Goal: Task Accomplishment & Management: Use online tool/utility

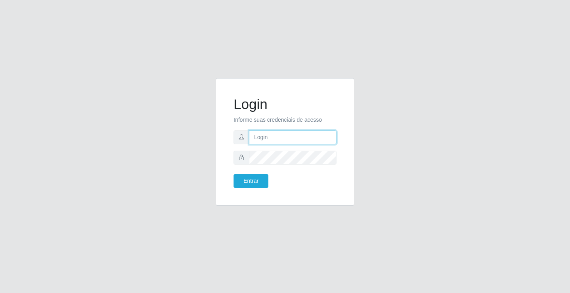
click at [262, 139] on input "text" at bounding box center [292, 137] width 87 height 14
type input "[PERSON_NAME]"
click at [234, 174] on button "Entrar" at bounding box center [251, 181] width 35 height 14
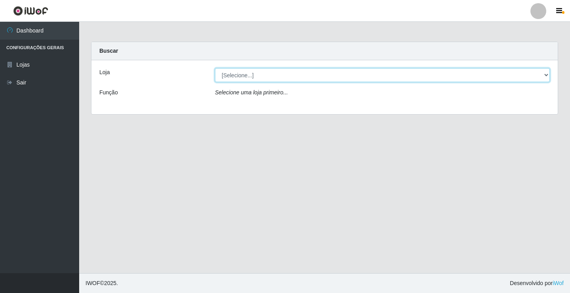
click at [254, 78] on select "[Selecione...] Ideal - Conceição" at bounding box center [382, 75] width 335 height 14
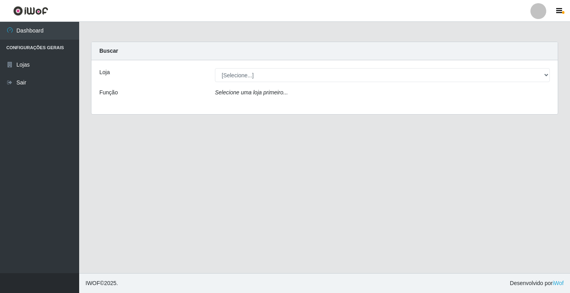
click at [268, 104] on div "Loja [Selecione...] Ideal - Conceição Função Selecione uma loja primeiro..." at bounding box center [324, 87] width 466 height 54
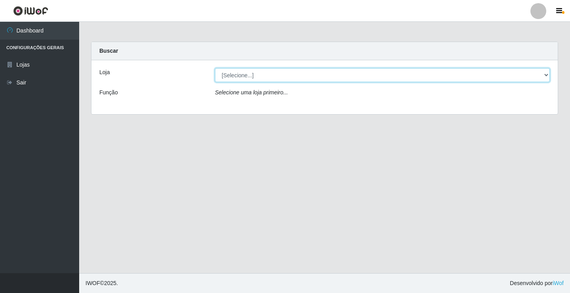
click at [273, 74] on select "[Selecione...] Ideal - Conceição" at bounding box center [382, 75] width 335 height 14
select select "231"
click at [215, 68] on select "[Selecione...] Ideal - Conceição" at bounding box center [382, 75] width 335 height 14
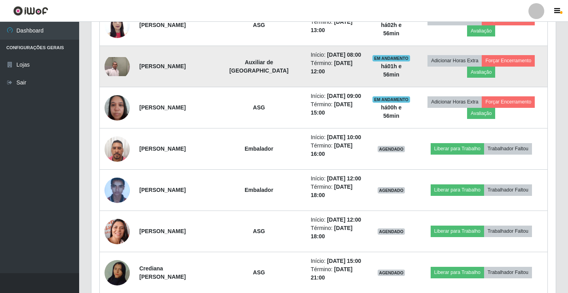
scroll to position [356, 0]
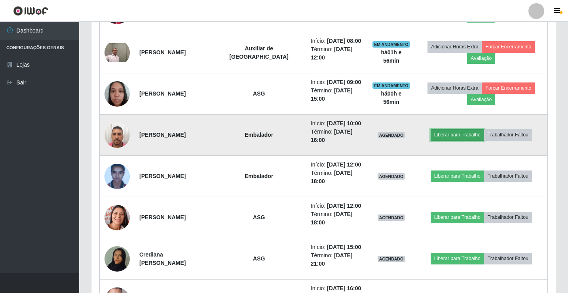
click at [446, 137] on button "Liberar para Trabalho" at bounding box center [457, 134] width 53 height 11
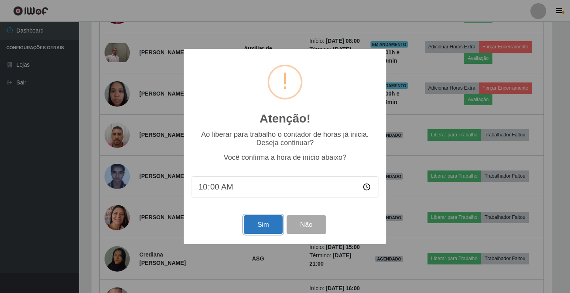
click at [268, 222] on button "Sim" at bounding box center [263, 224] width 38 height 19
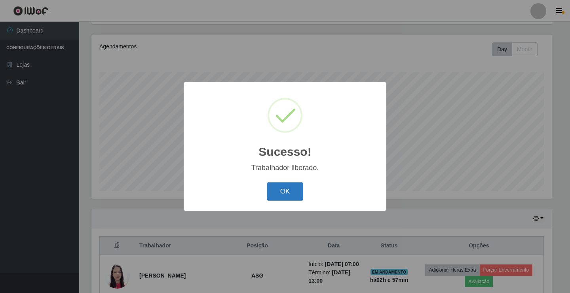
click at [297, 186] on button "OK" at bounding box center [285, 191] width 37 height 19
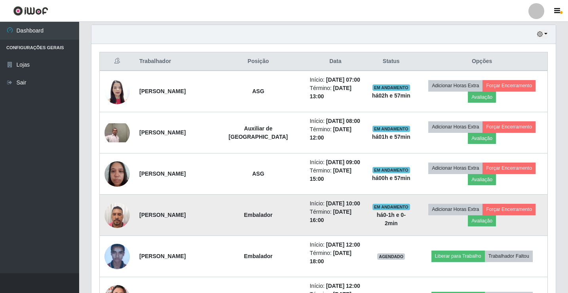
scroll to position [290, 0]
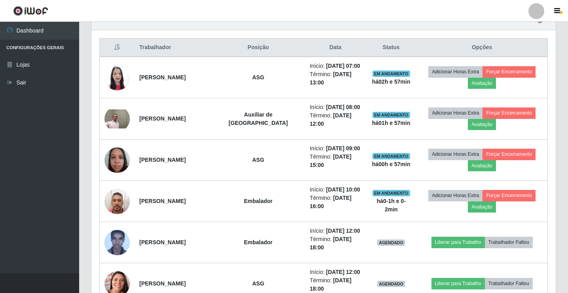
click at [542, 11] on div at bounding box center [536, 11] width 16 height 16
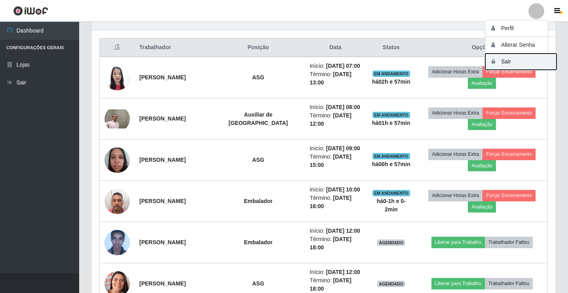
click at [515, 67] on button "Sair" at bounding box center [520, 61] width 71 height 16
